Goal: Task Accomplishment & Management: Manage account settings

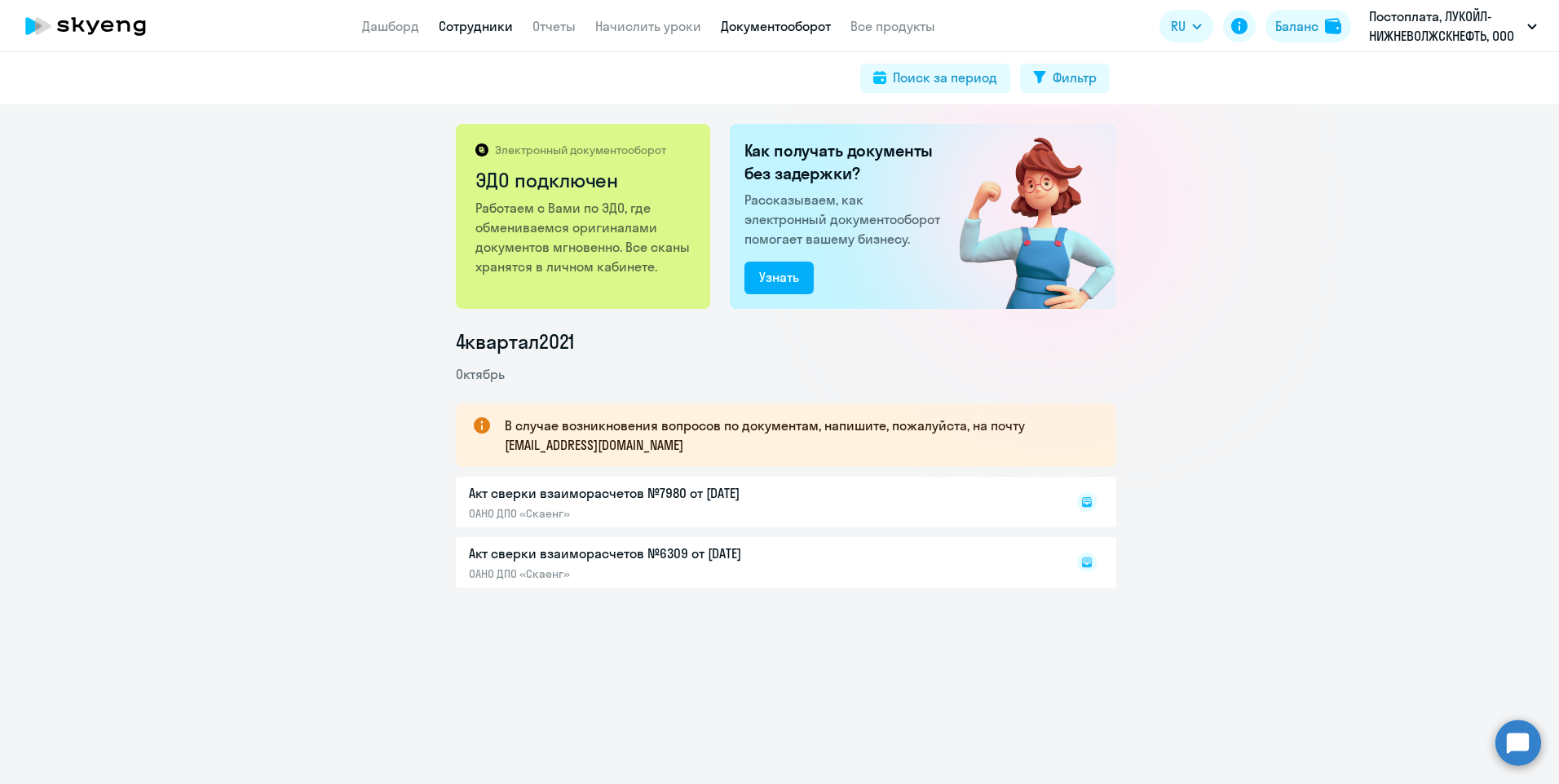
click at [468, 21] on link "Сотрудники" at bounding box center [476, 26] width 75 height 17
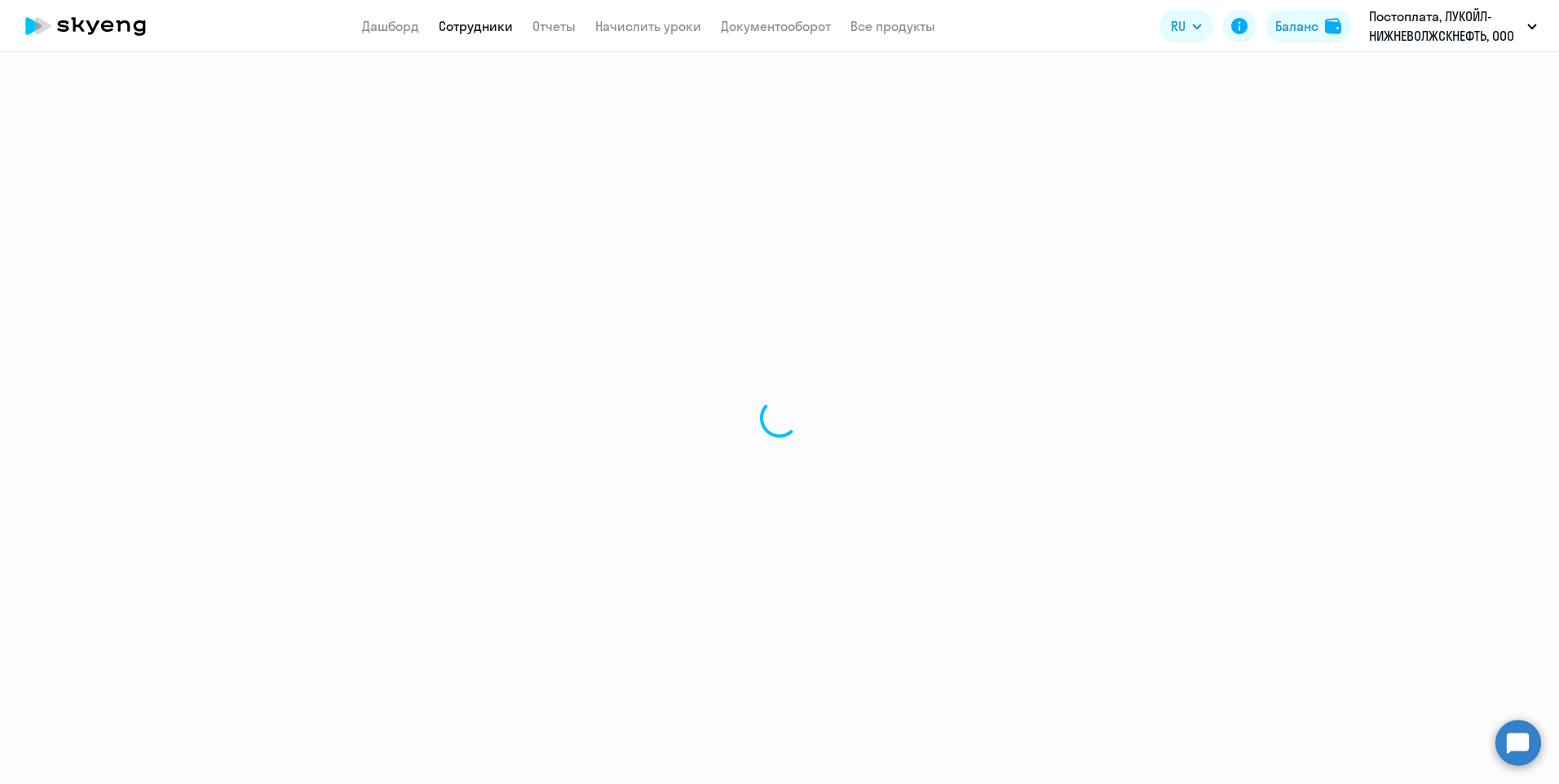
select select "30"
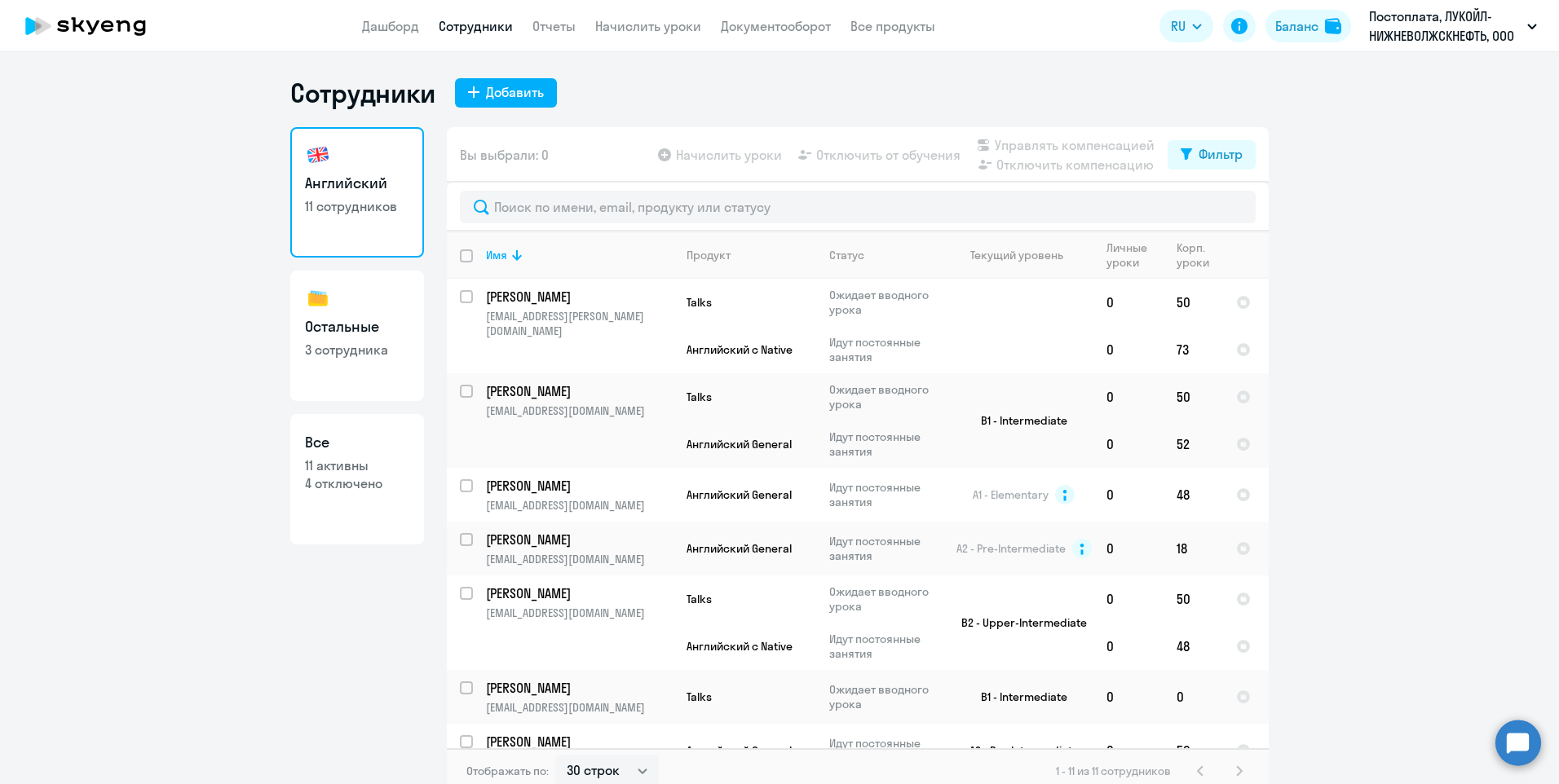
click at [349, 347] on p "3 сотрудника" at bounding box center [356, 349] width 104 height 17
select select "30"
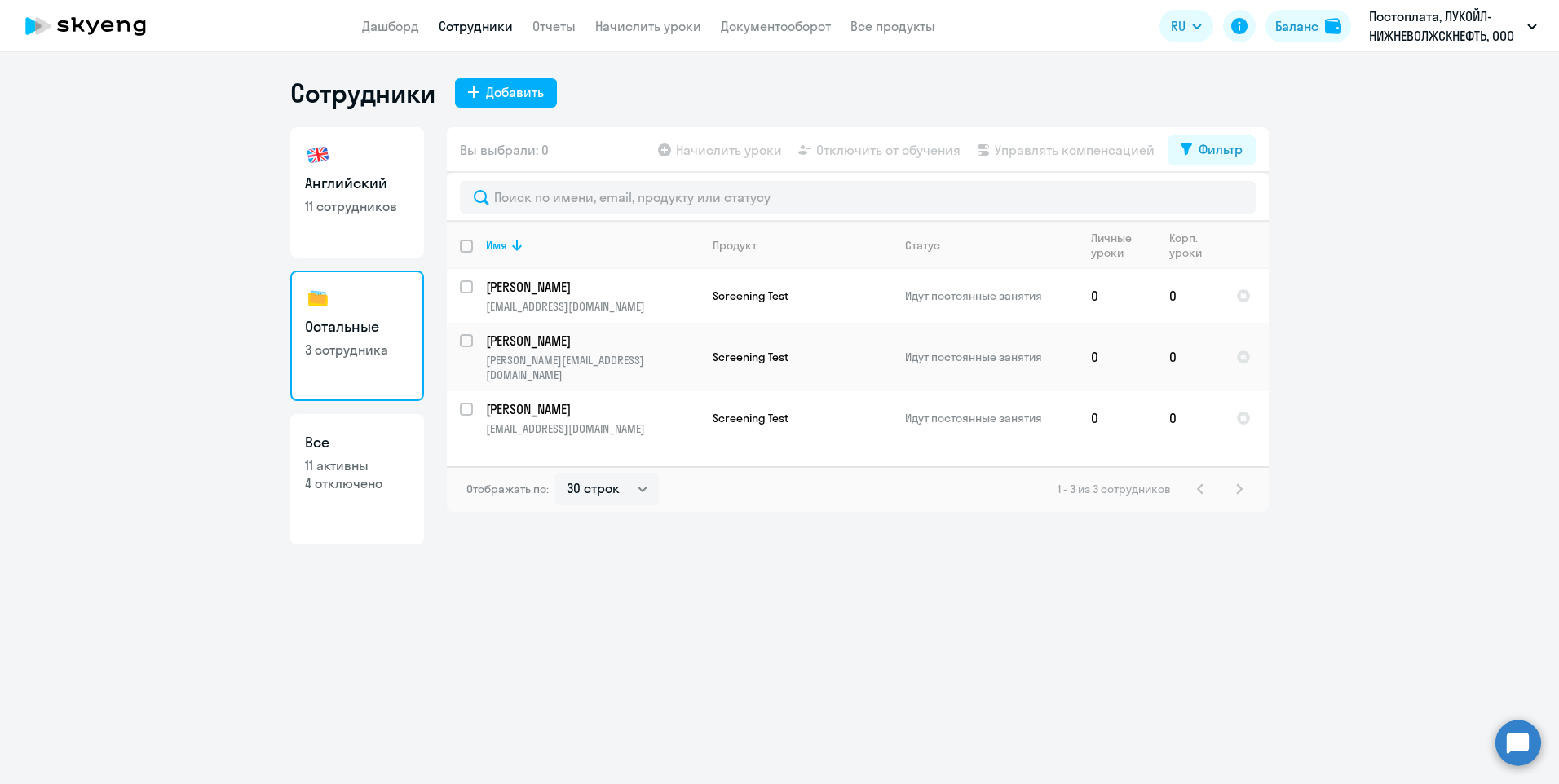
click at [363, 186] on h3 "Английский" at bounding box center [356, 183] width 104 height 21
select select "30"
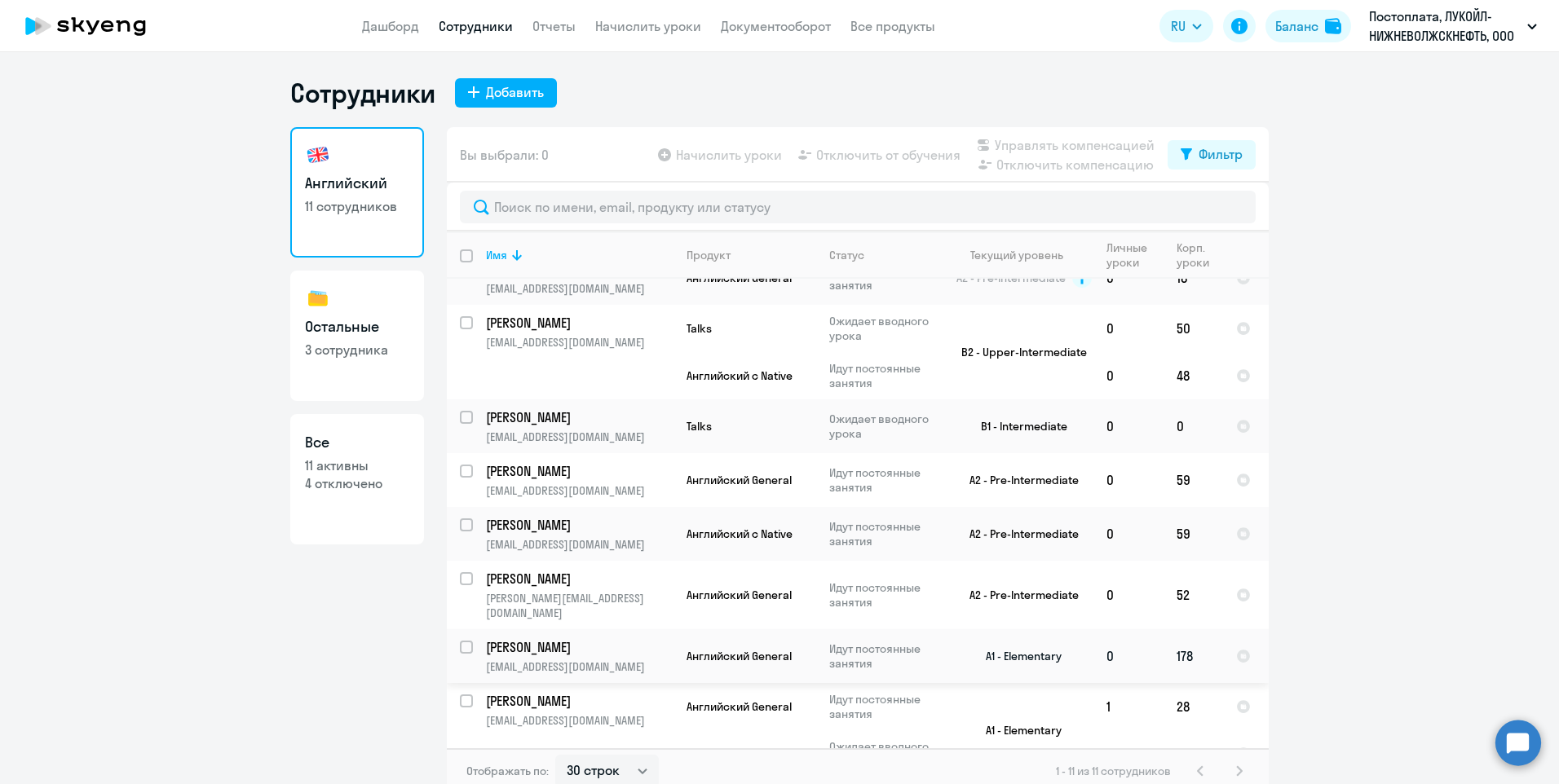
scroll to position [285, 0]
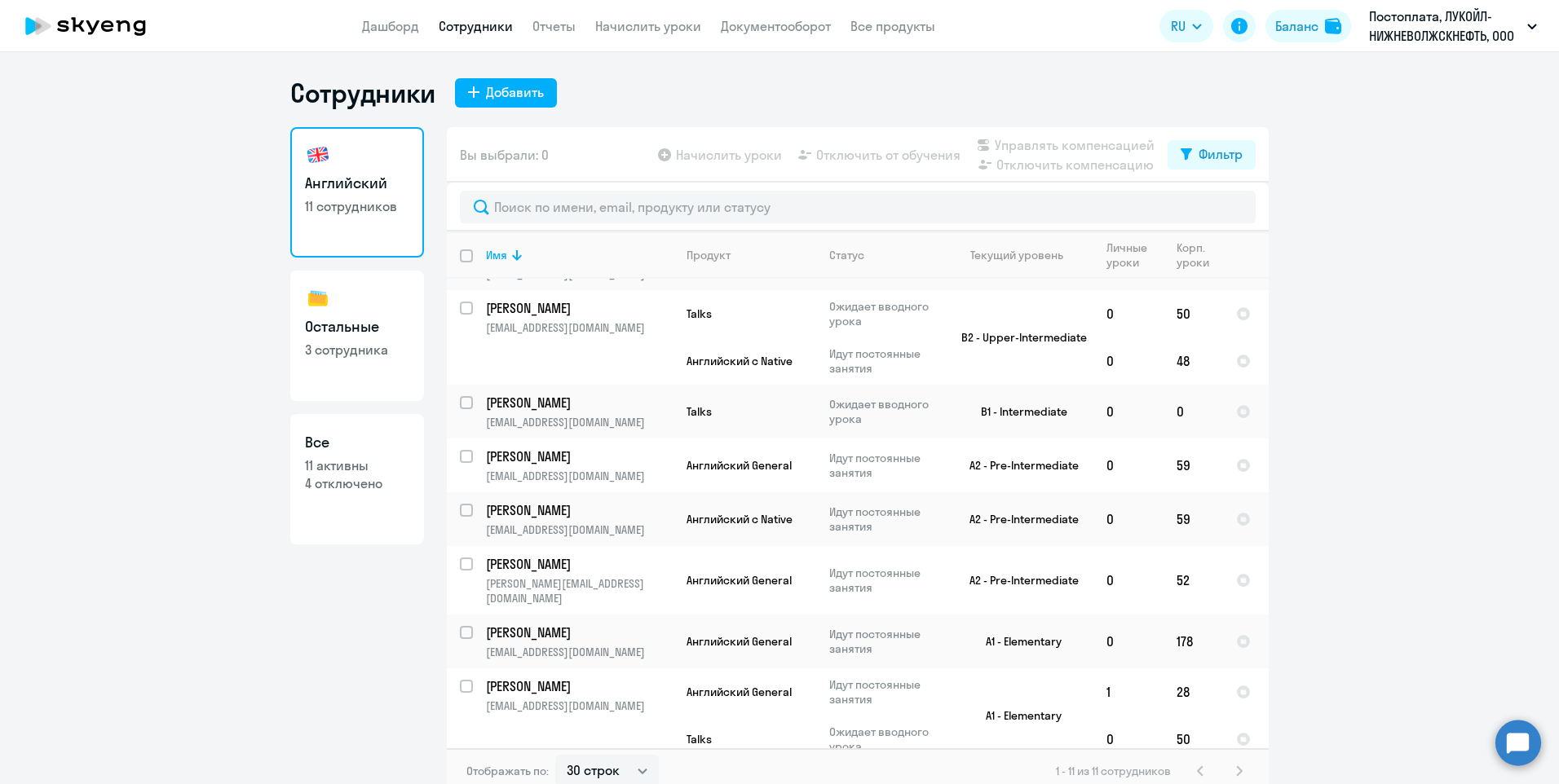
click at [360, 470] on p "11 активны" at bounding box center [356, 465] width 104 height 17
select select "30"
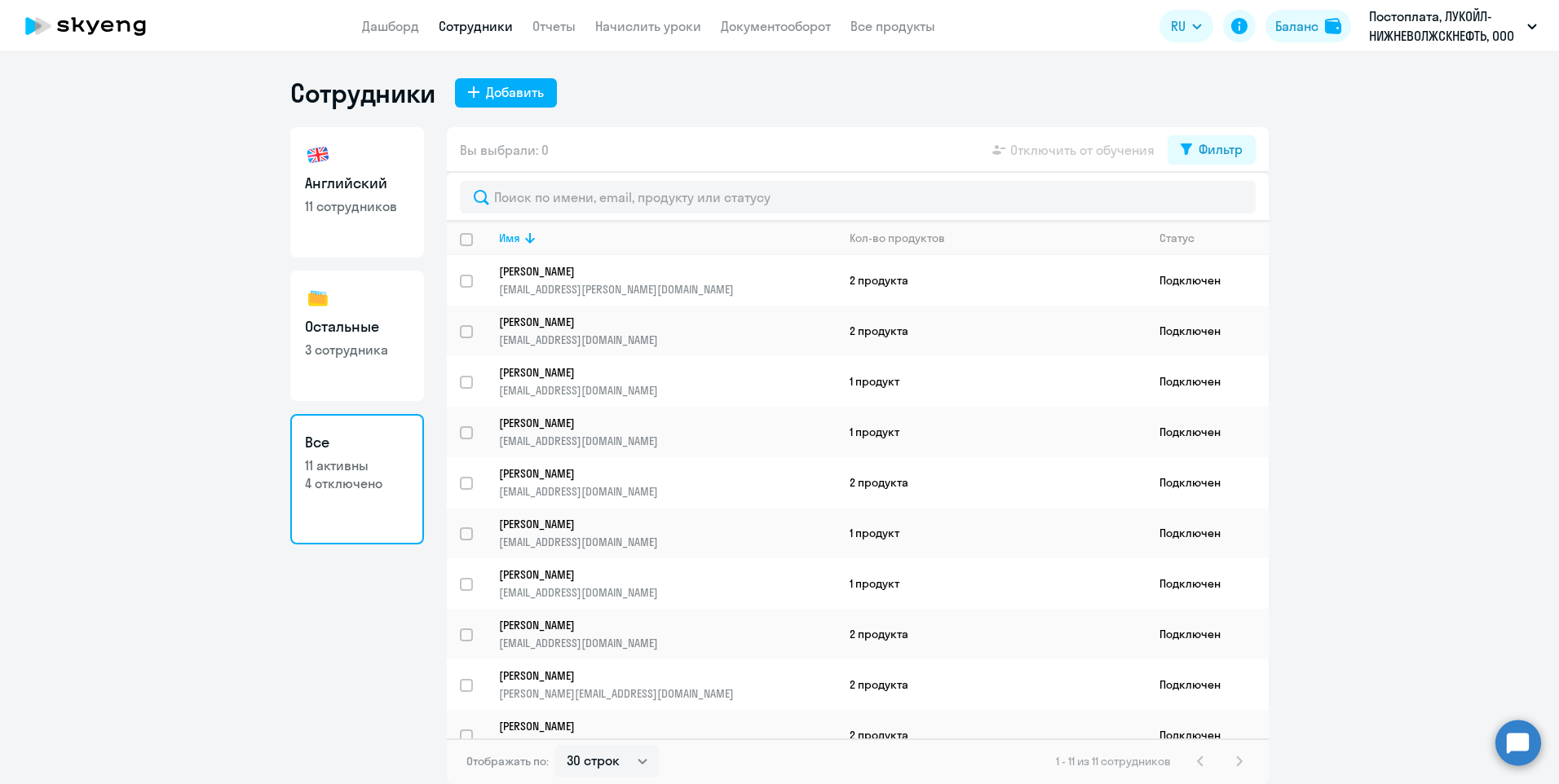
click at [341, 333] on h3 "Остальные" at bounding box center [356, 327] width 104 height 21
select select "30"
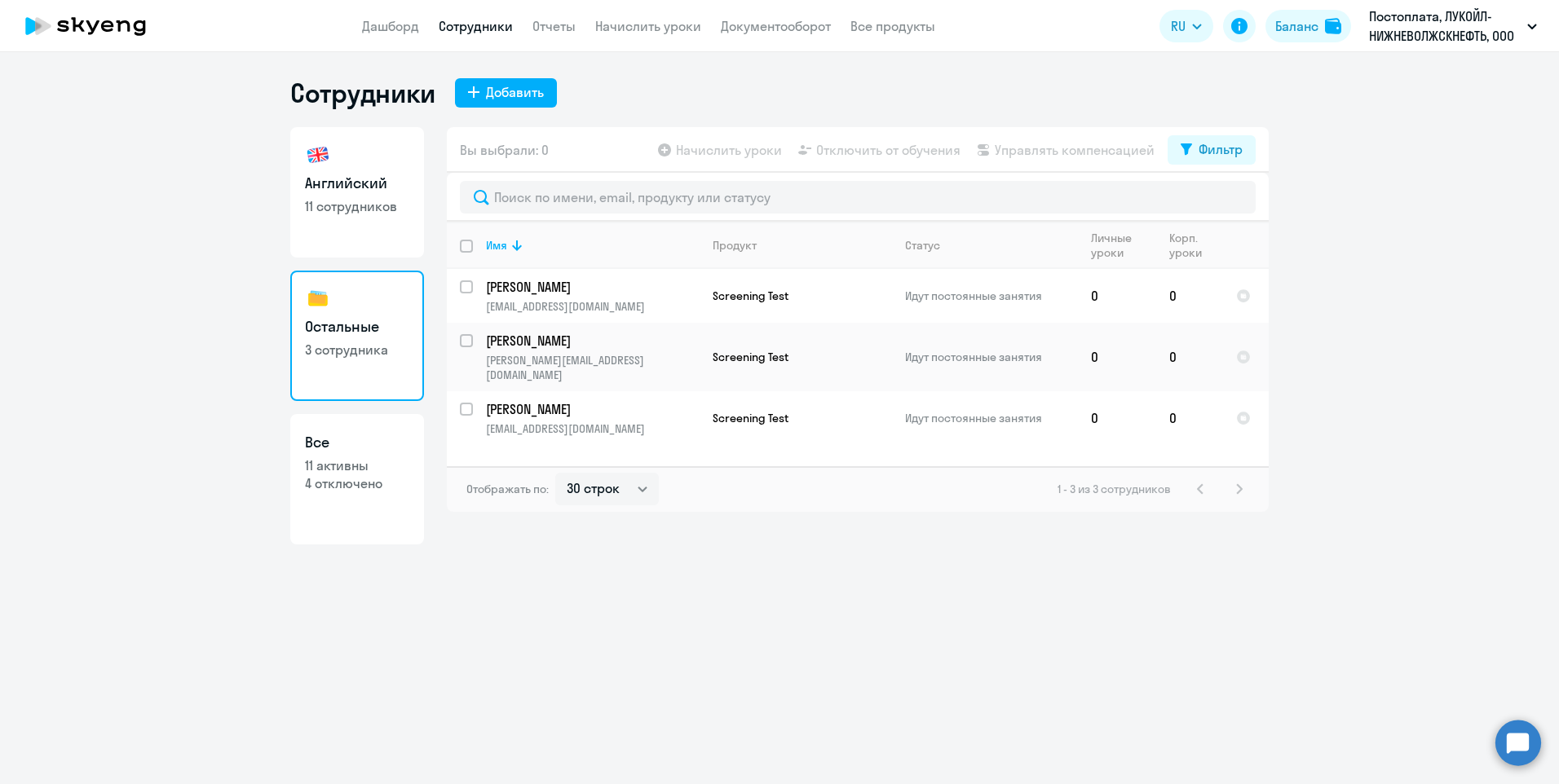
click at [337, 208] on p "11 сотрудников" at bounding box center [356, 205] width 104 height 17
select select "30"
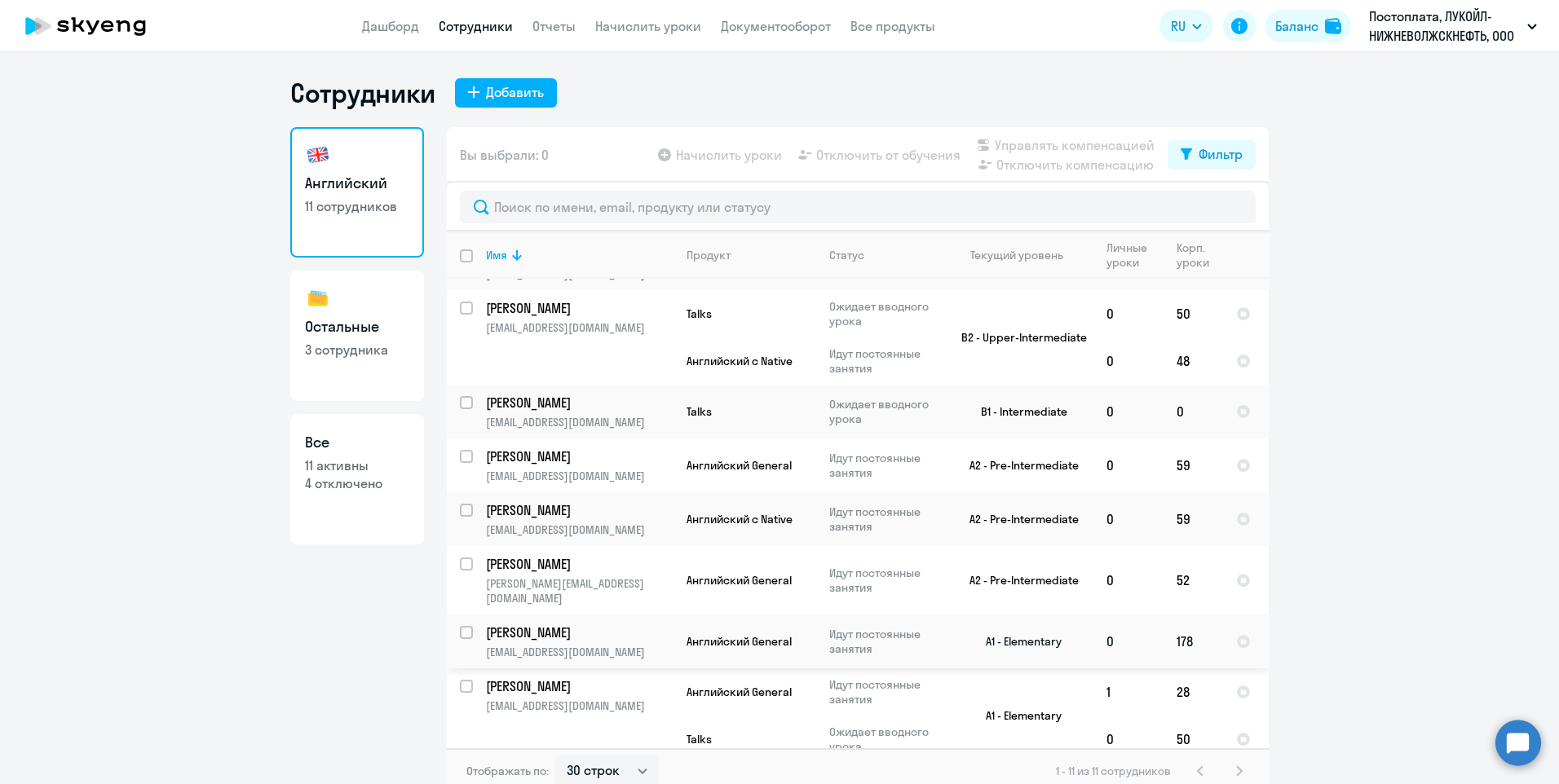
scroll to position [10, 0]
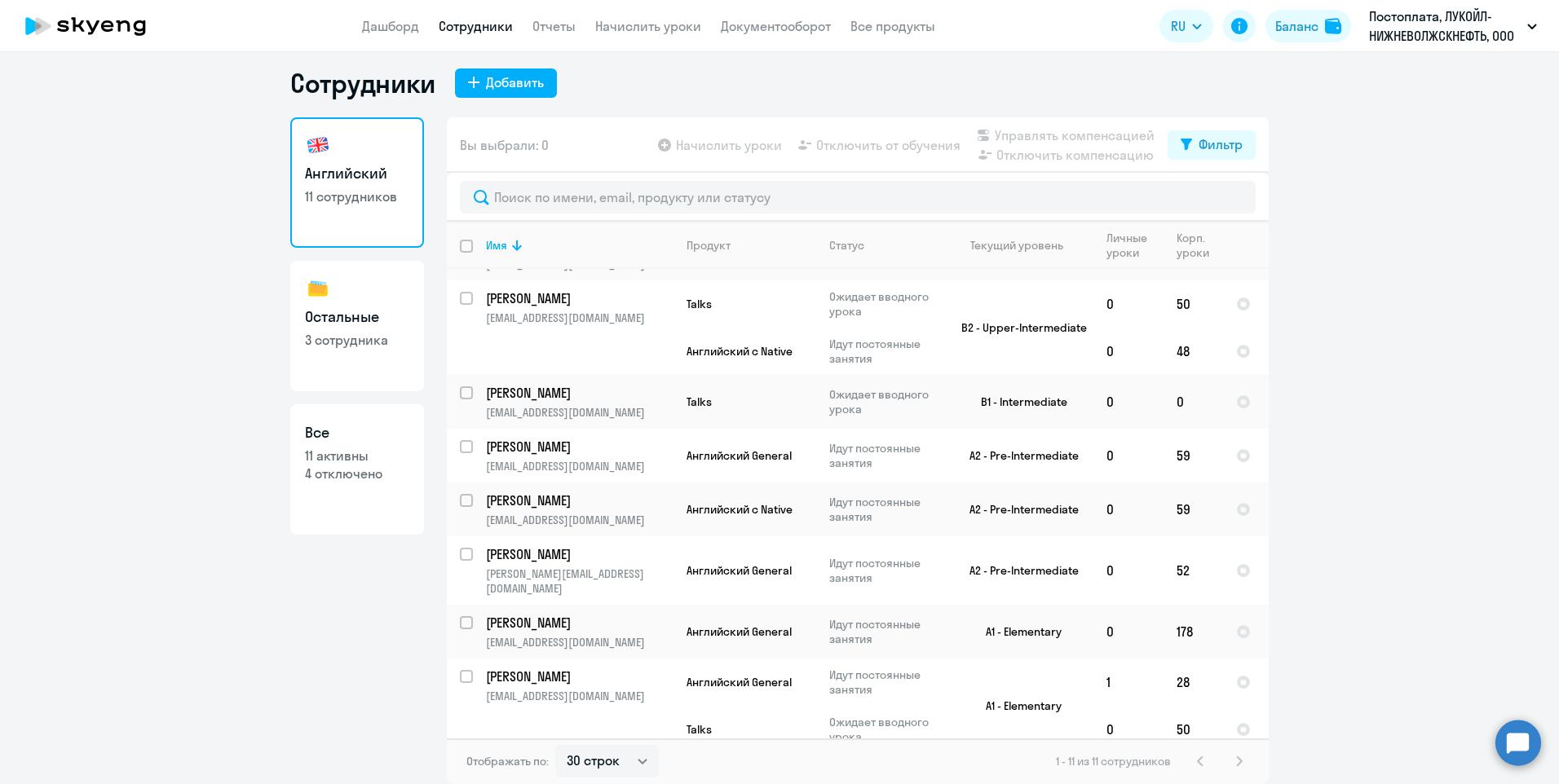
click at [1231, 760] on div "1 - 11 из 11 сотрудников" at bounding box center [1152, 761] width 193 height 19
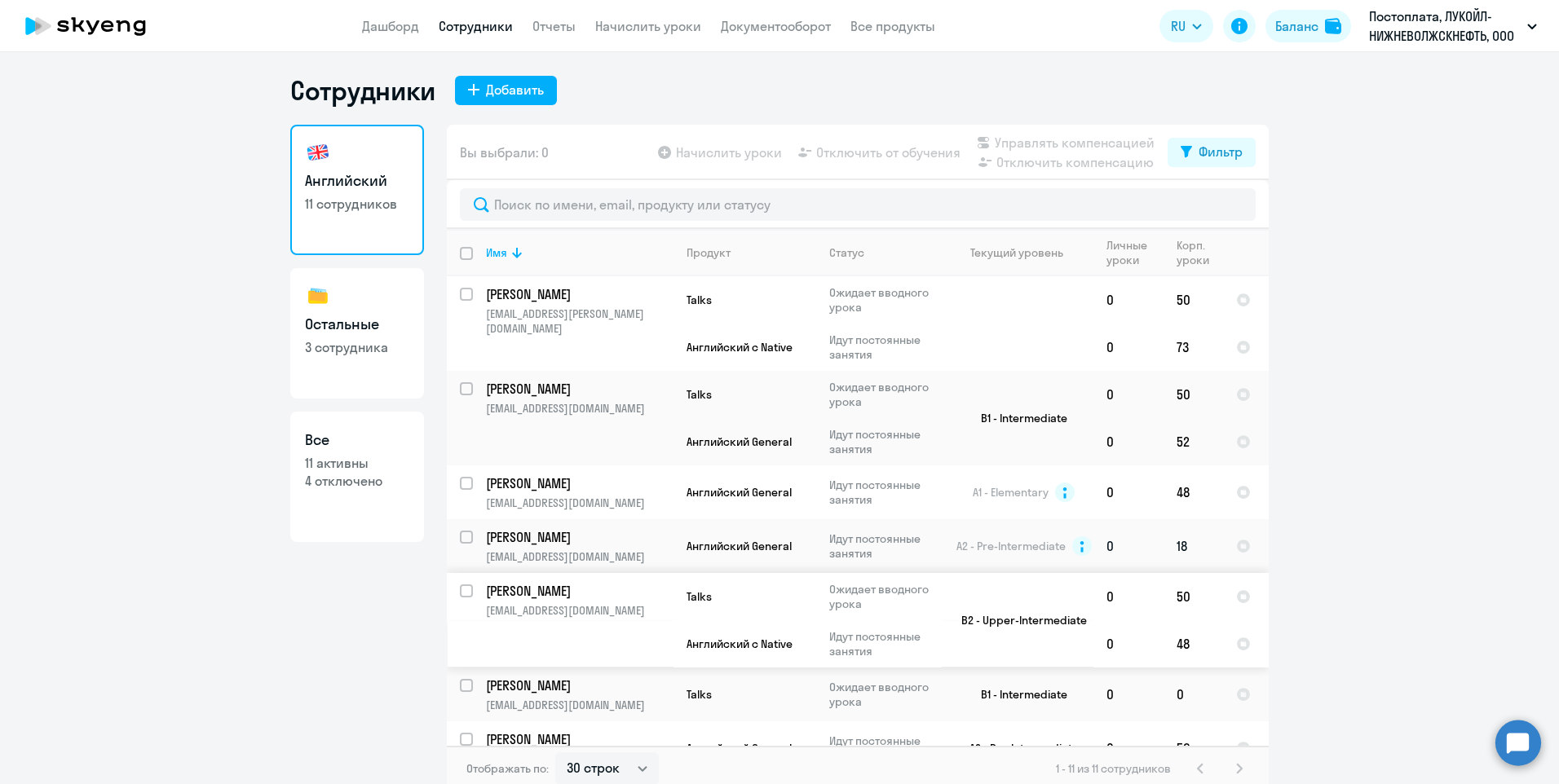
scroll to position [0, 0]
click at [354, 482] on p "4 отключено" at bounding box center [356, 483] width 104 height 17
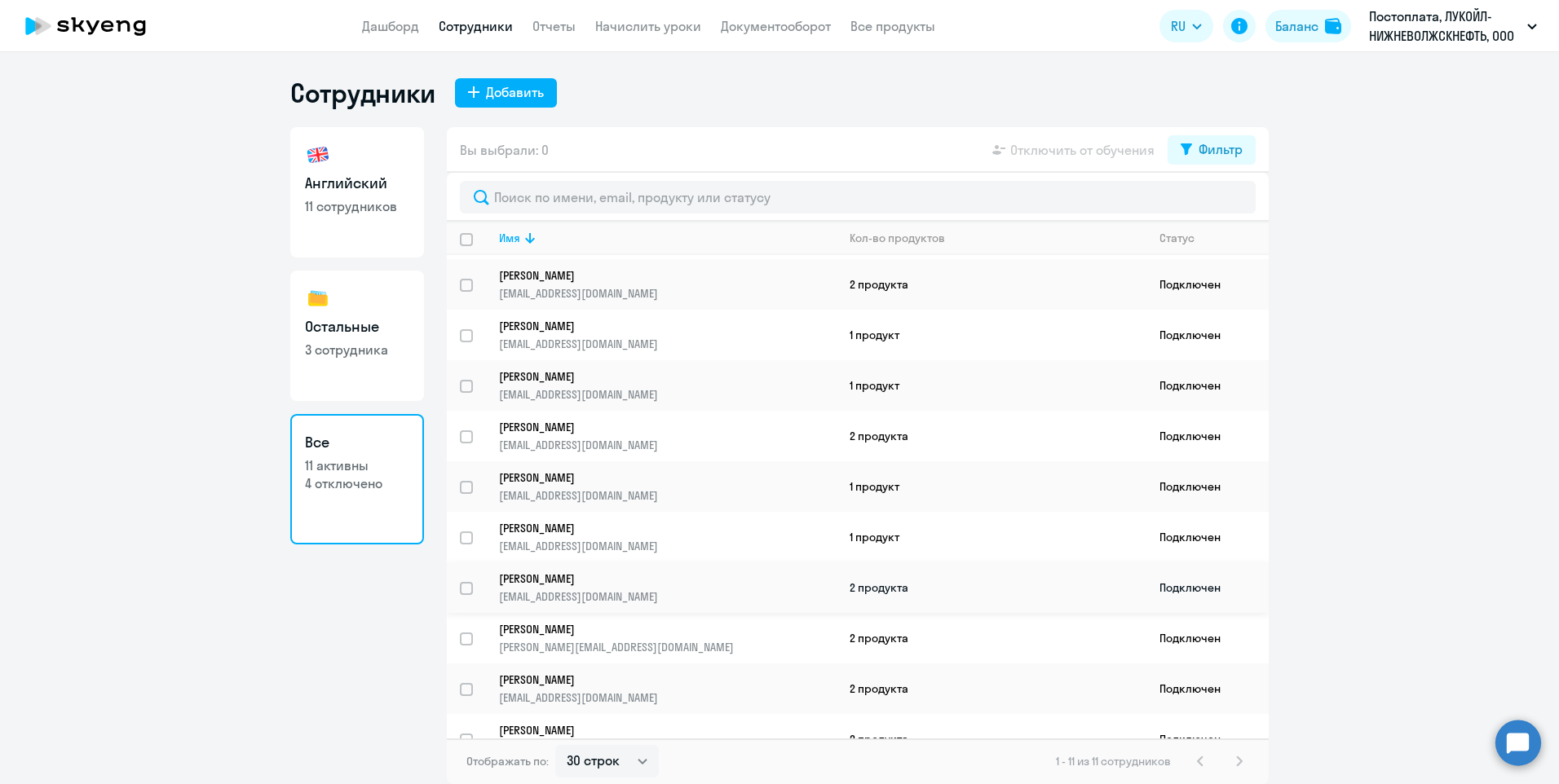
scroll to position [73, 0]
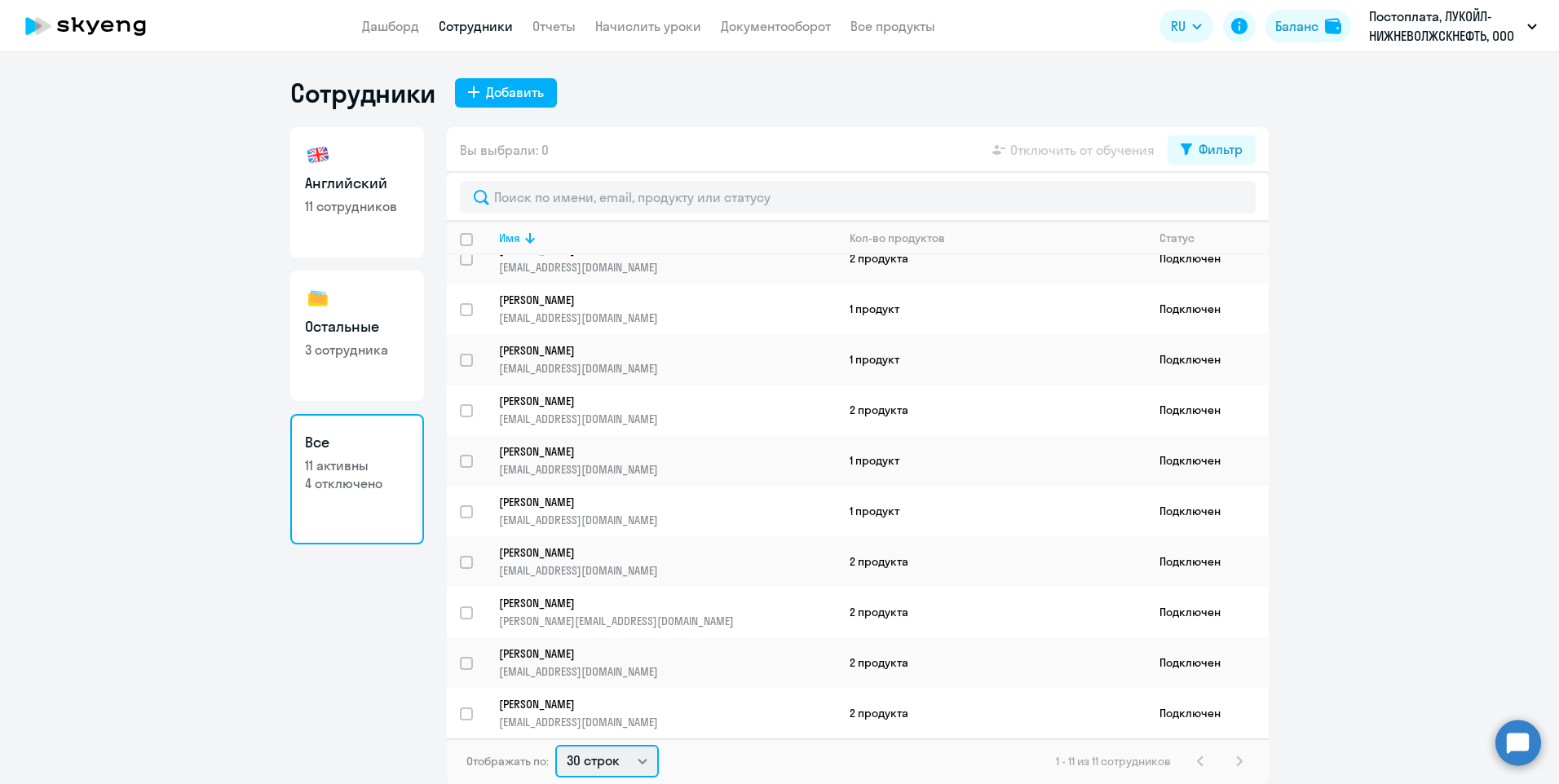
click at [647, 762] on select "30 строк 50 строк 100 строк" at bounding box center [606, 761] width 104 height 32
select select "100"
click at [555, 745] on select "30 строк 50 строк 100 строк" at bounding box center [606, 761] width 104 height 32
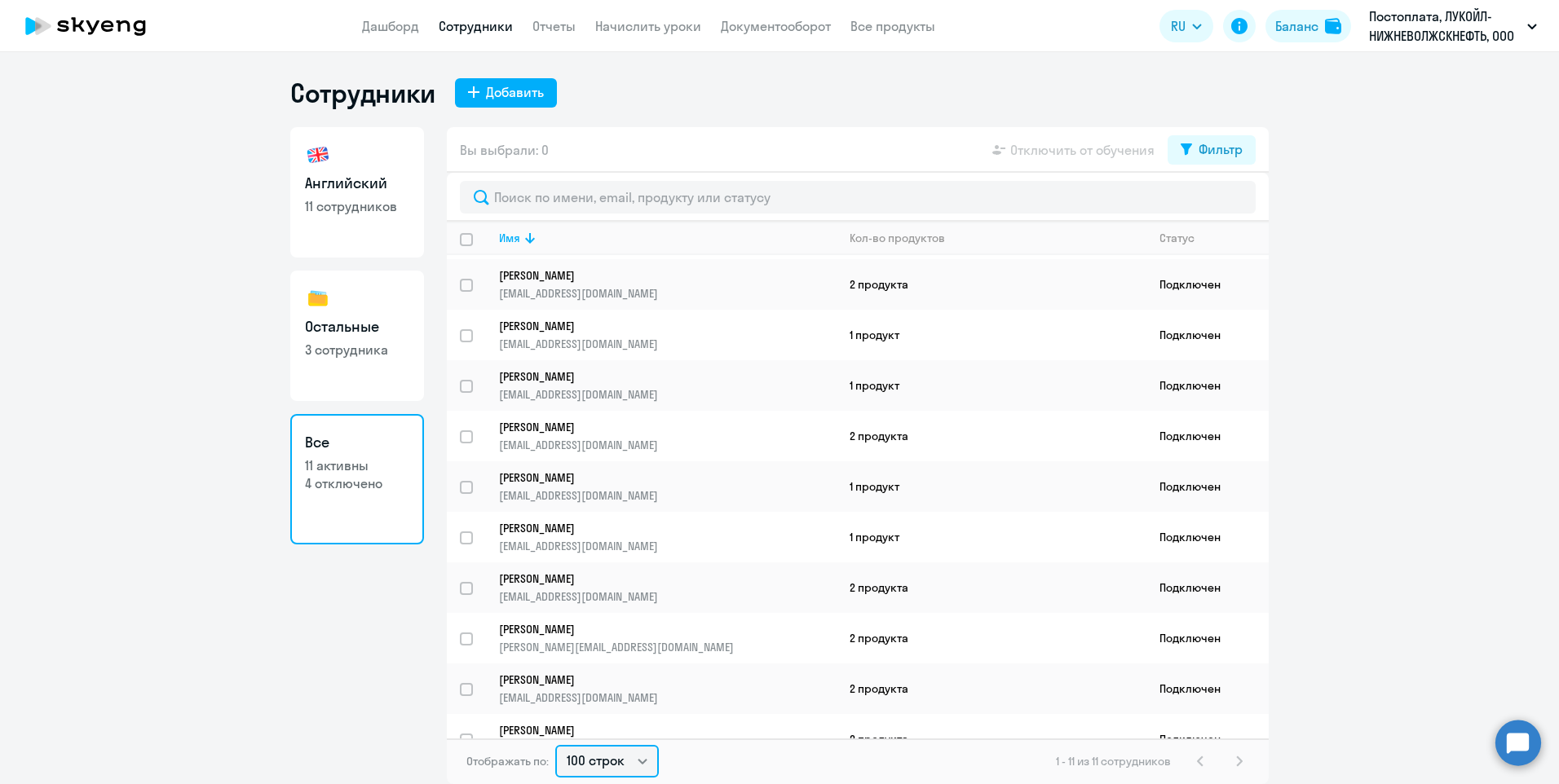
scroll to position [0, 0]
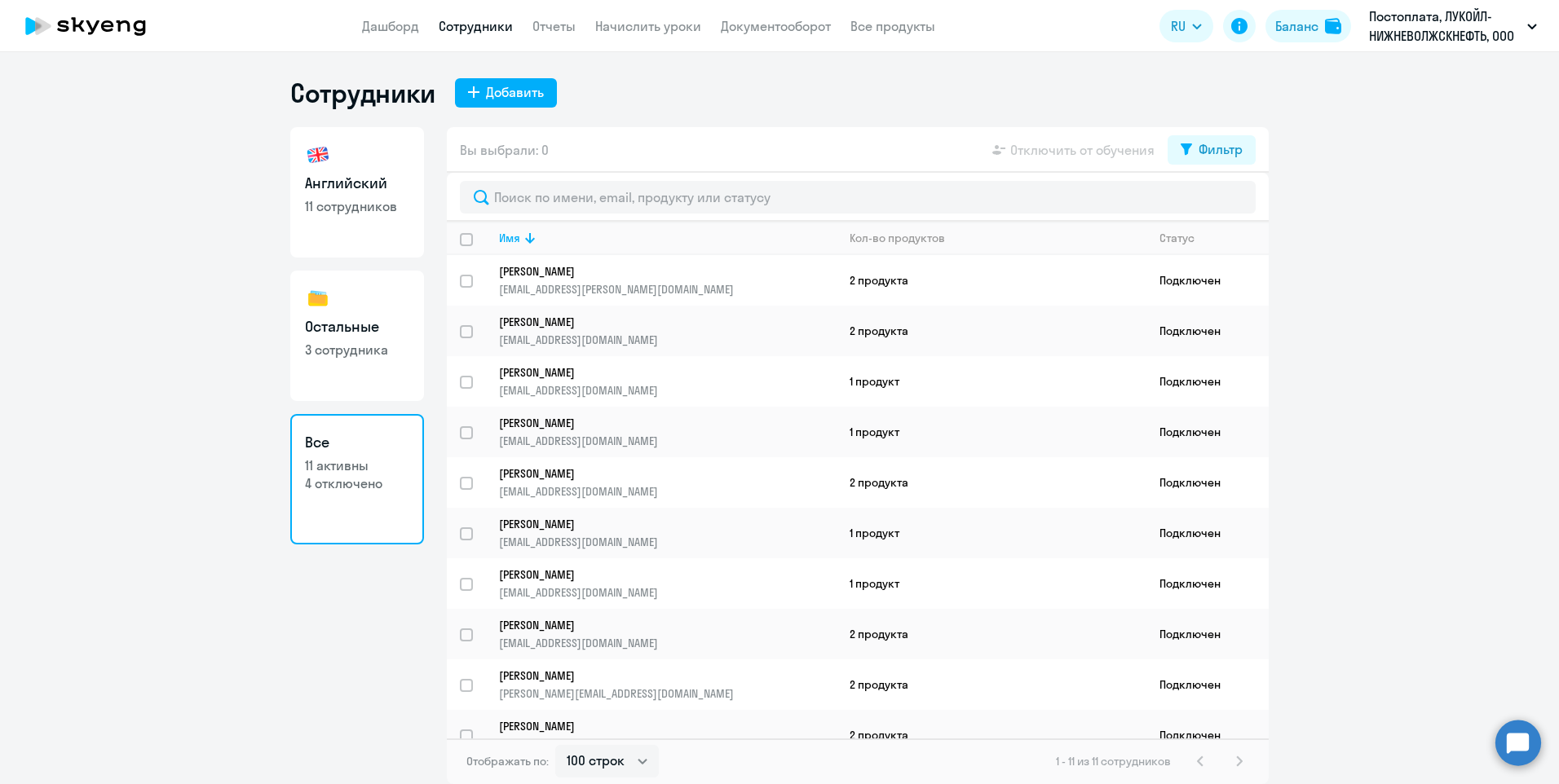
click at [346, 213] on p "11 сотрудников" at bounding box center [356, 205] width 104 height 17
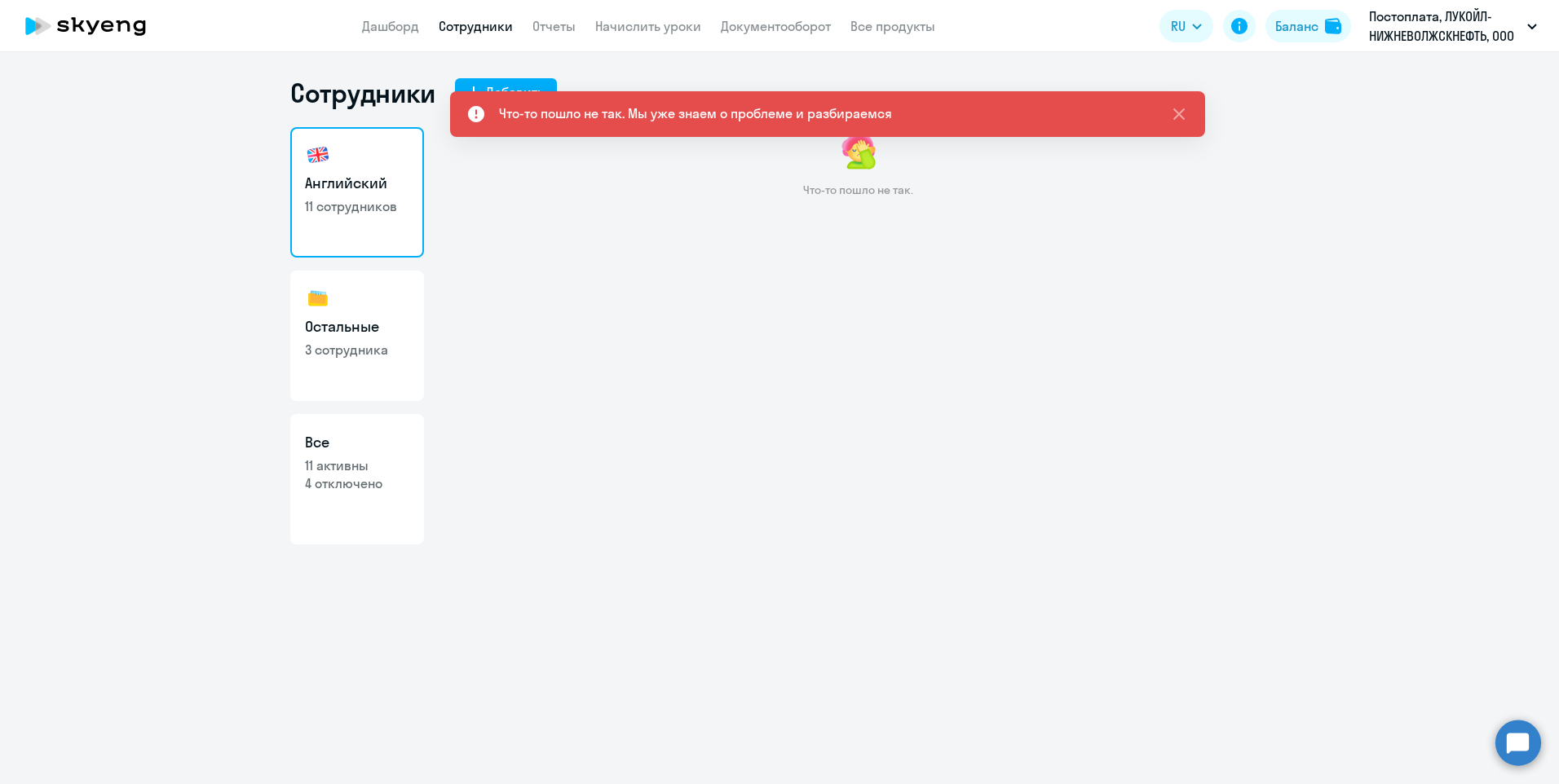
click at [328, 186] on h3 "Английский" at bounding box center [356, 183] width 104 height 21
click at [1183, 111] on icon at bounding box center [1179, 114] width 11 height 11
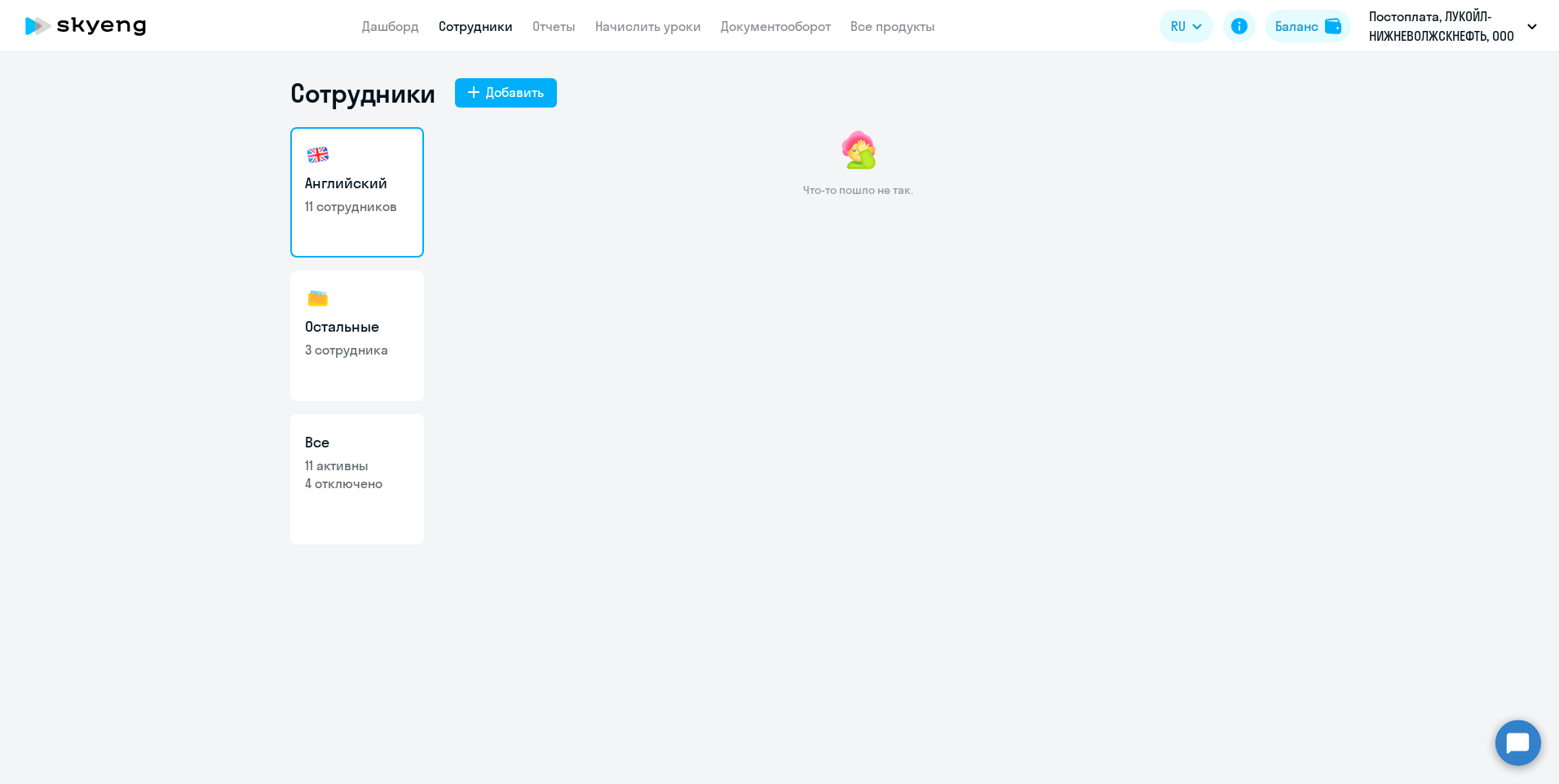
click at [336, 170] on link "Английский 11 сотрудников" at bounding box center [356, 192] width 133 height 131
click at [526, 31] on nav "Дашборд Сотрудники Отчеты Начислить уроки Документооборот Все продукты" at bounding box center [648, 27] width 573 height 20
click at [540, 24] on link "Отчеты" at bounding box center [553, 26] width 43 height 17
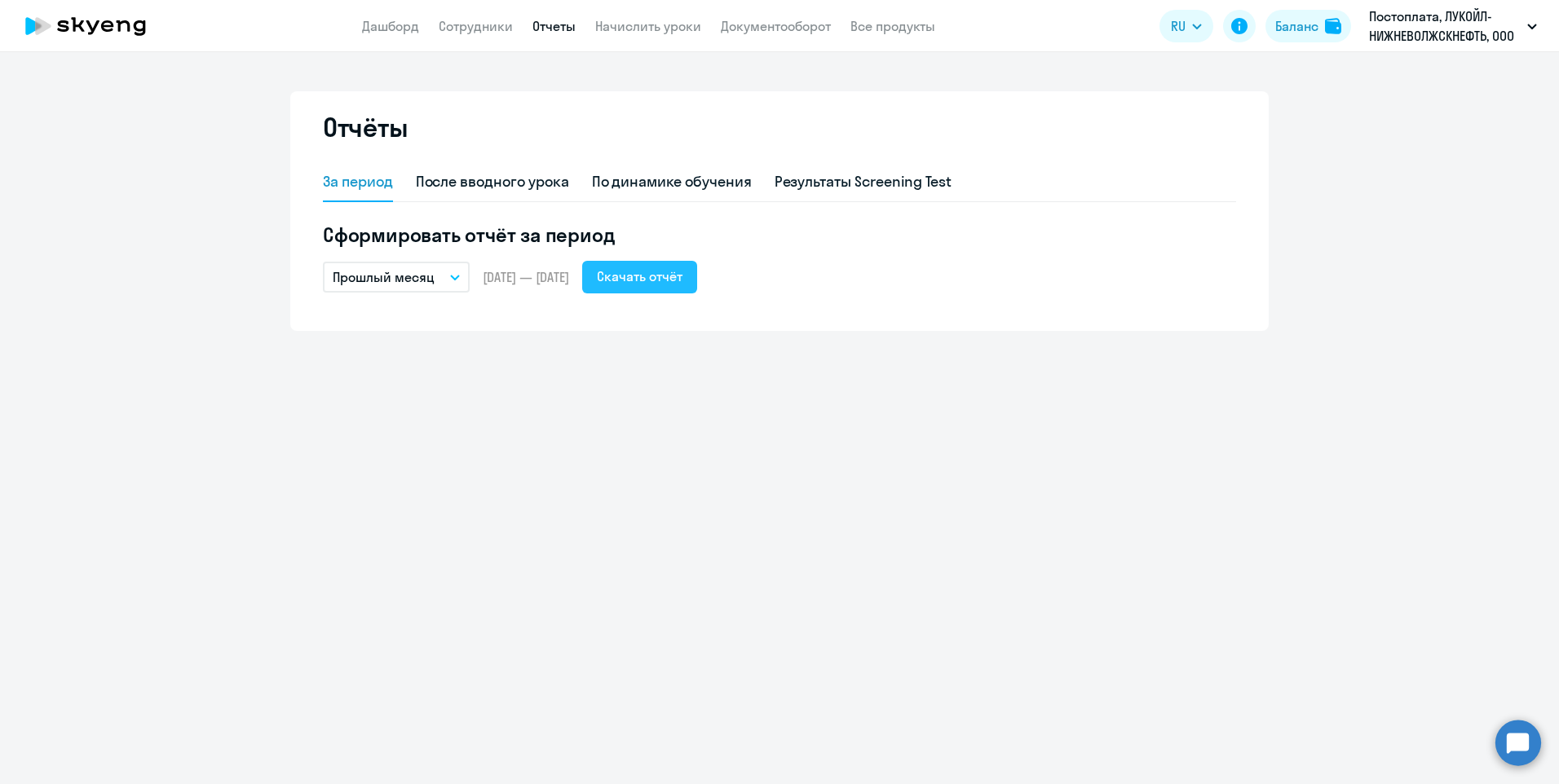
click at [671, 274] on div "Скачать отчёт" at bounding box center [639, 276] width 86 height 19
